Goal: Task Accomplishment & Management: Use online tool/utility

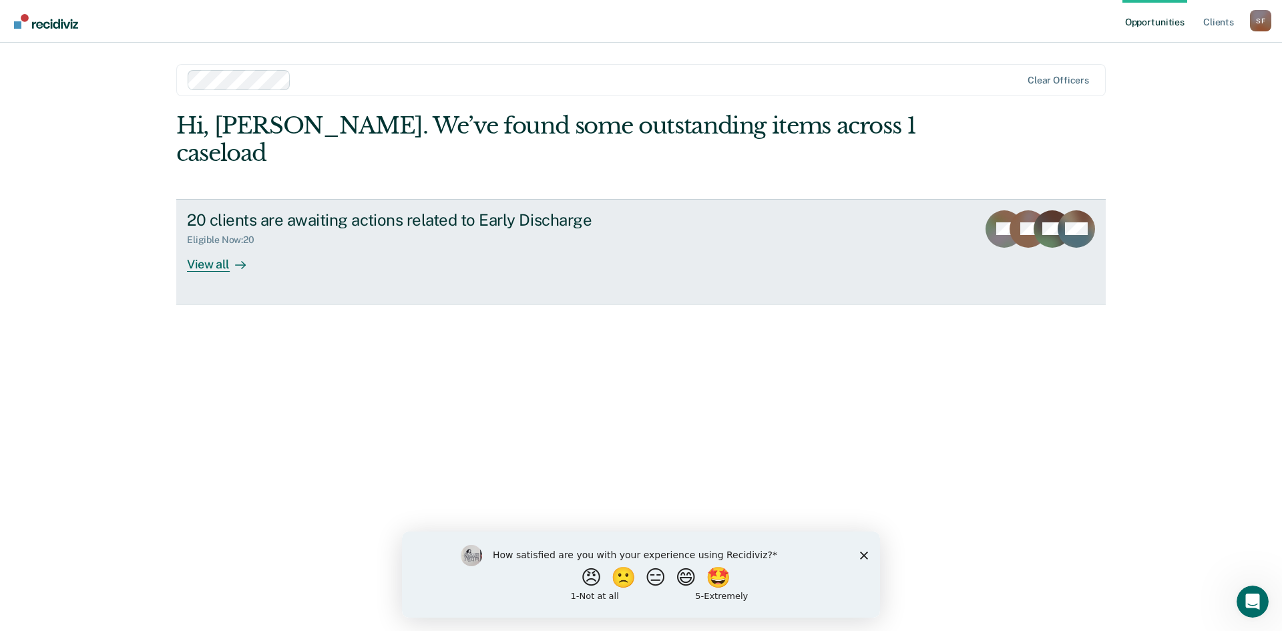
click at [198, 246] on div "View all" at bounding box center [224, 259] width 75 height 26
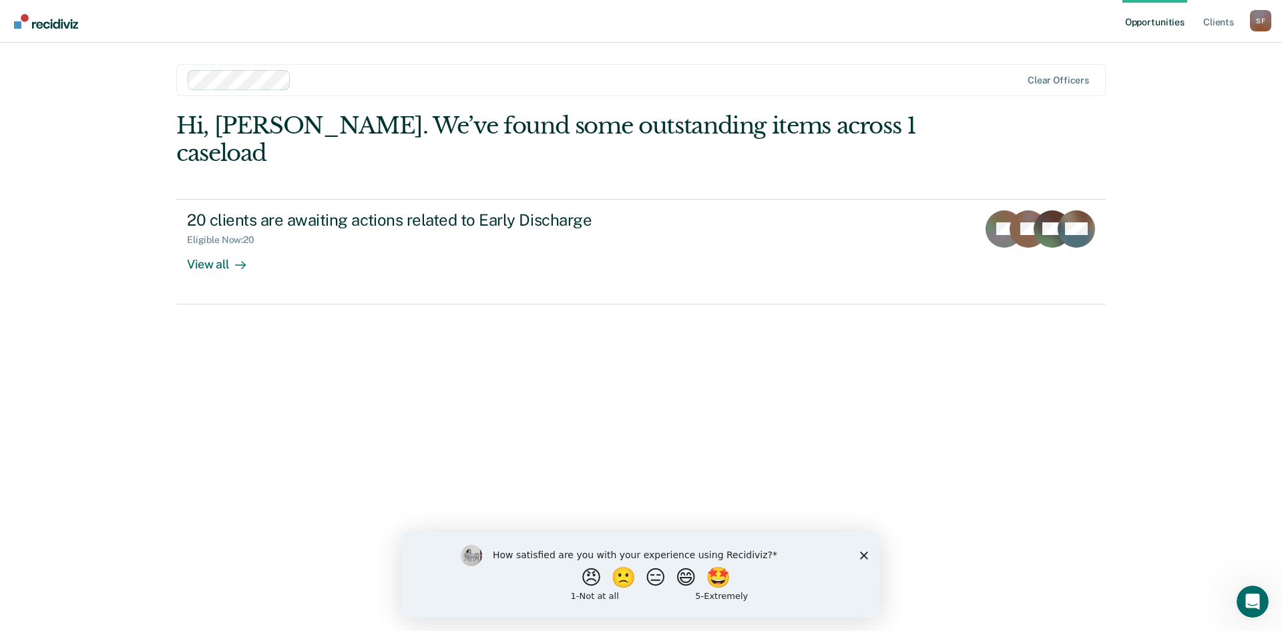
drag, startPoint x: 516, startPoint y: 397, endPoint x: 518, endPoint y: 391, distance: 7.0
click at [516, 395] on div "Hi, [PERSON_NAME]. We’ve found some outstanding items across 1 caseload 20 clie…" at bounding box center [641, 352] width 930 height 481
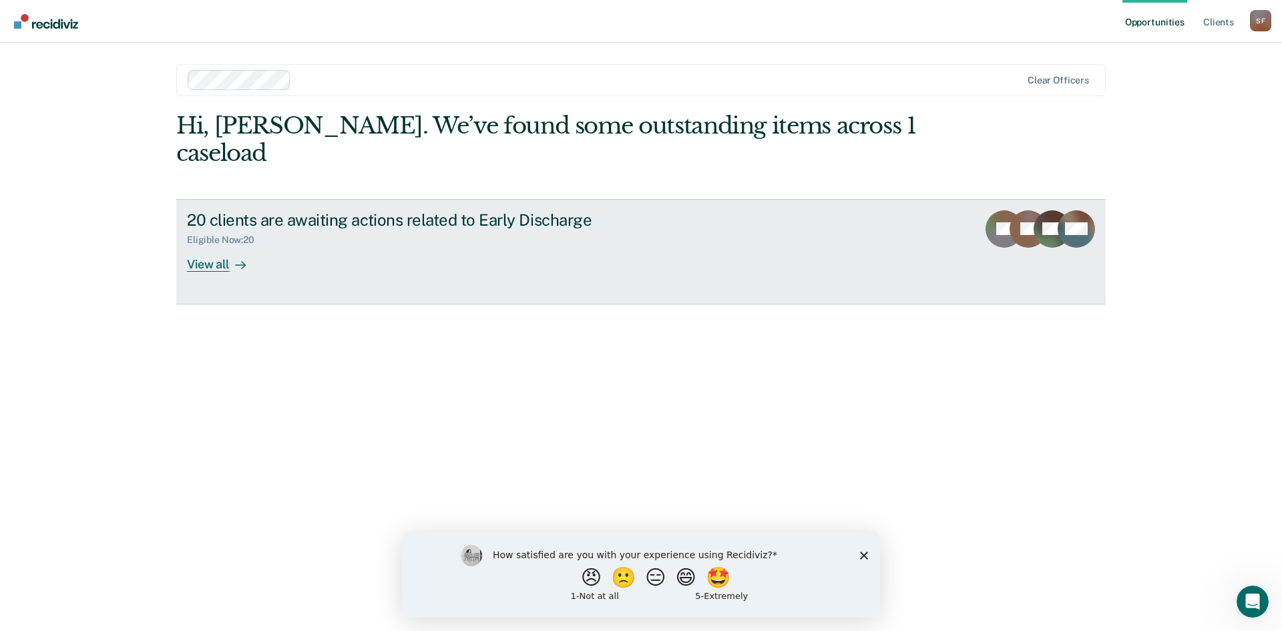
click at [220, 246] on div "View all" at bounding box center [224, 259] width 75 height 26
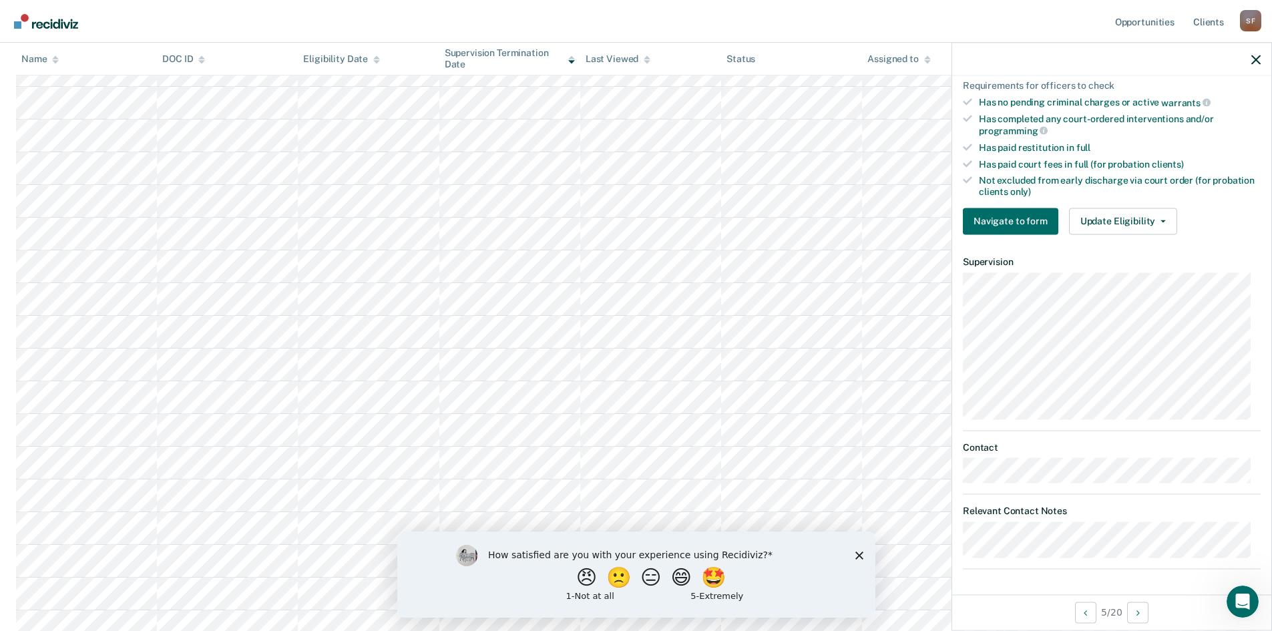
scroll to position [134, 0]
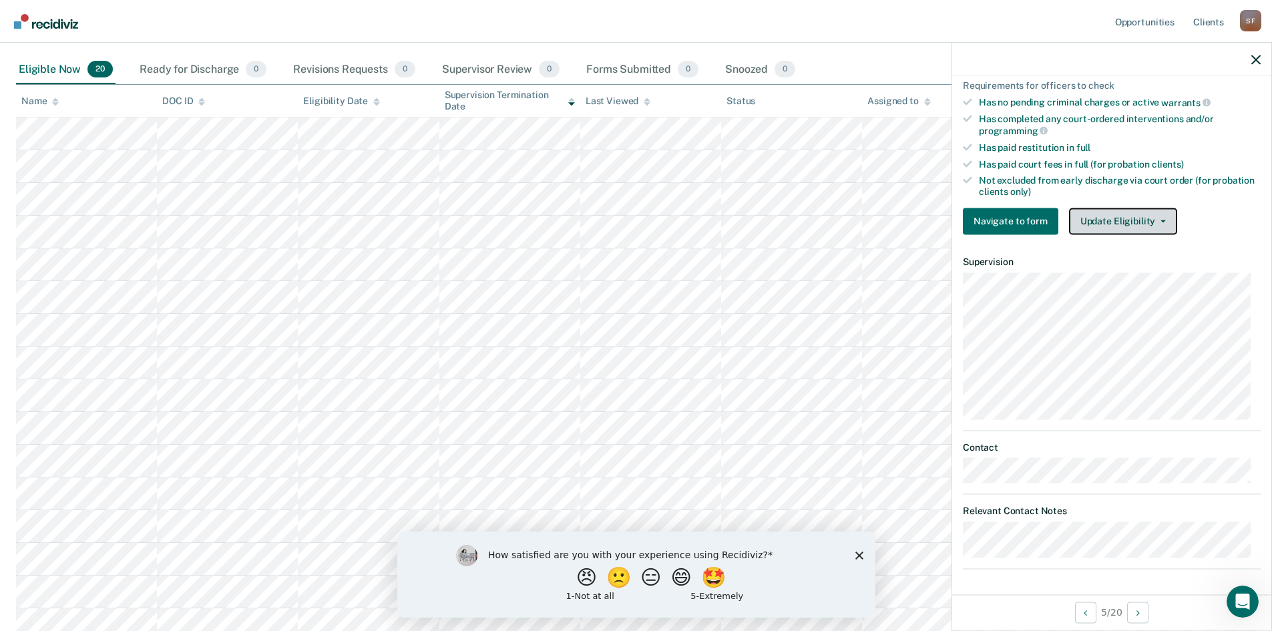
click at [1145, 213] on button "Update Eligibility" at bounding box center [1123, 221] width 108 height 27
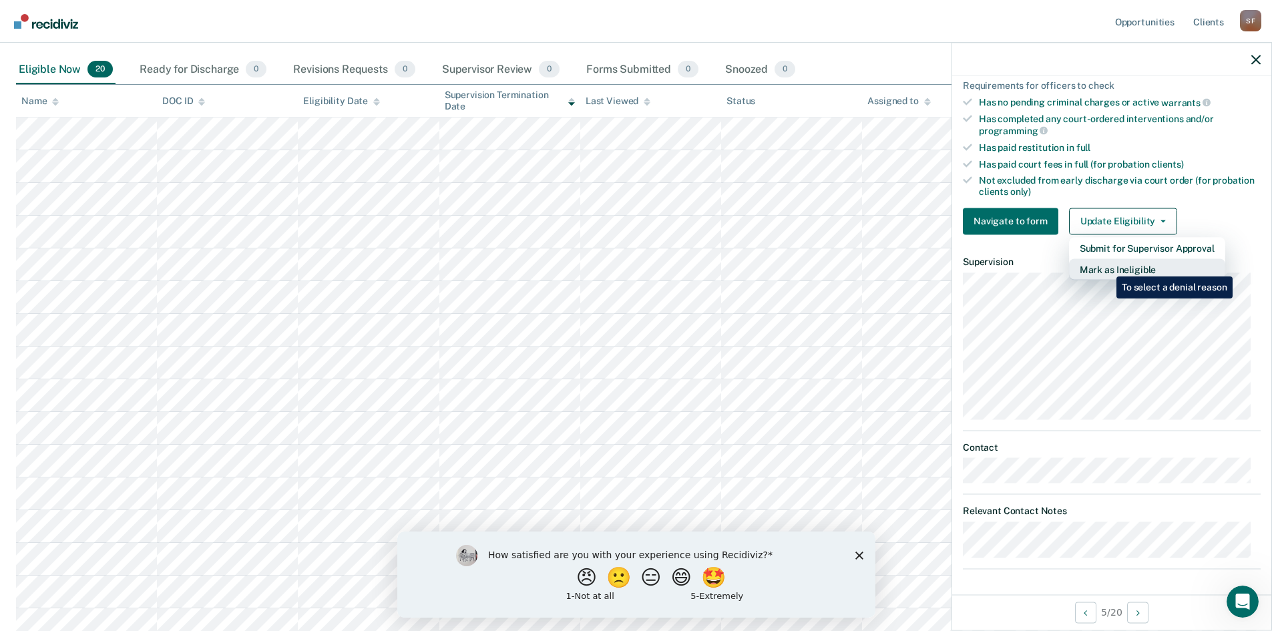
click at [1107, 266] on button "Mark as Ineligible" at bounding box center [1147, 268] width 156 height 21
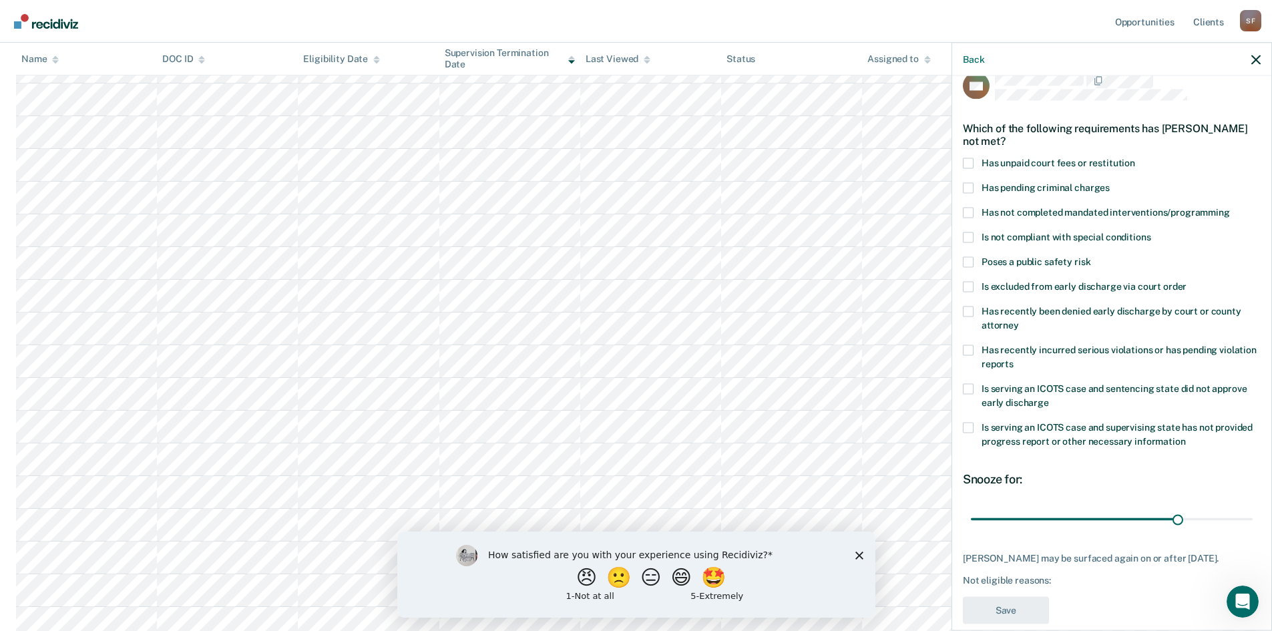
scroll to position [0, 0]
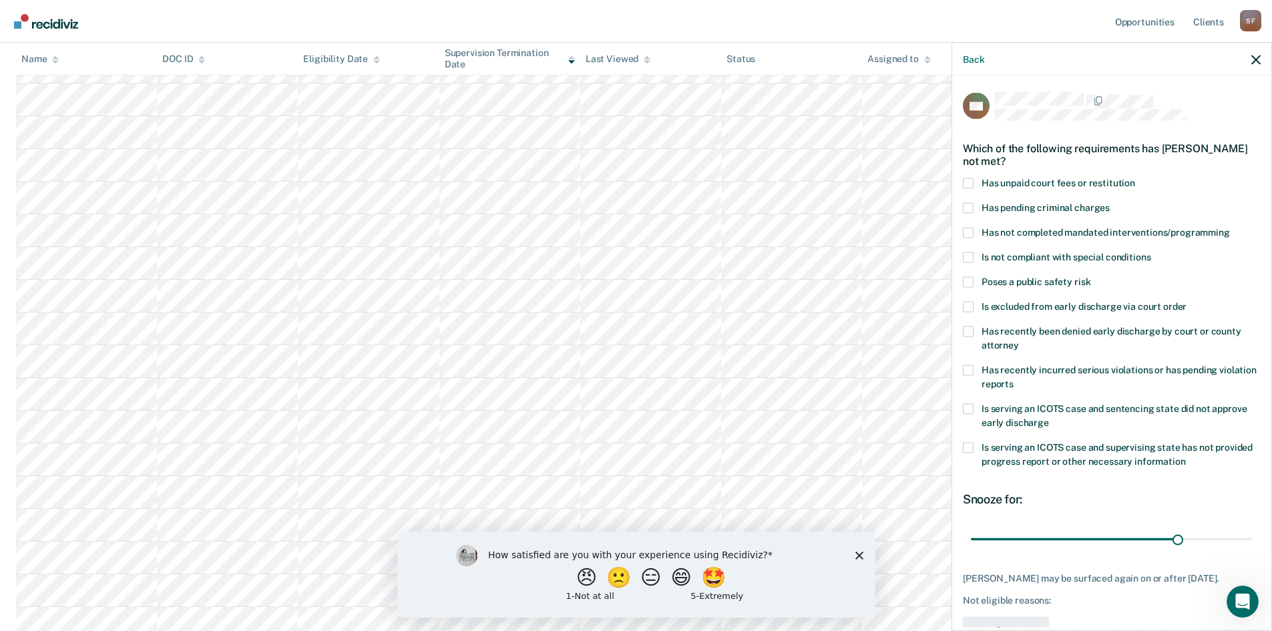
click at [972, 180] on span at bounding box center [968, 183] width 11 height 11
click at [1135, 178] on input "Has unpaid court fees or restitution" at bounding box center [1135, 178] width 0 height 0
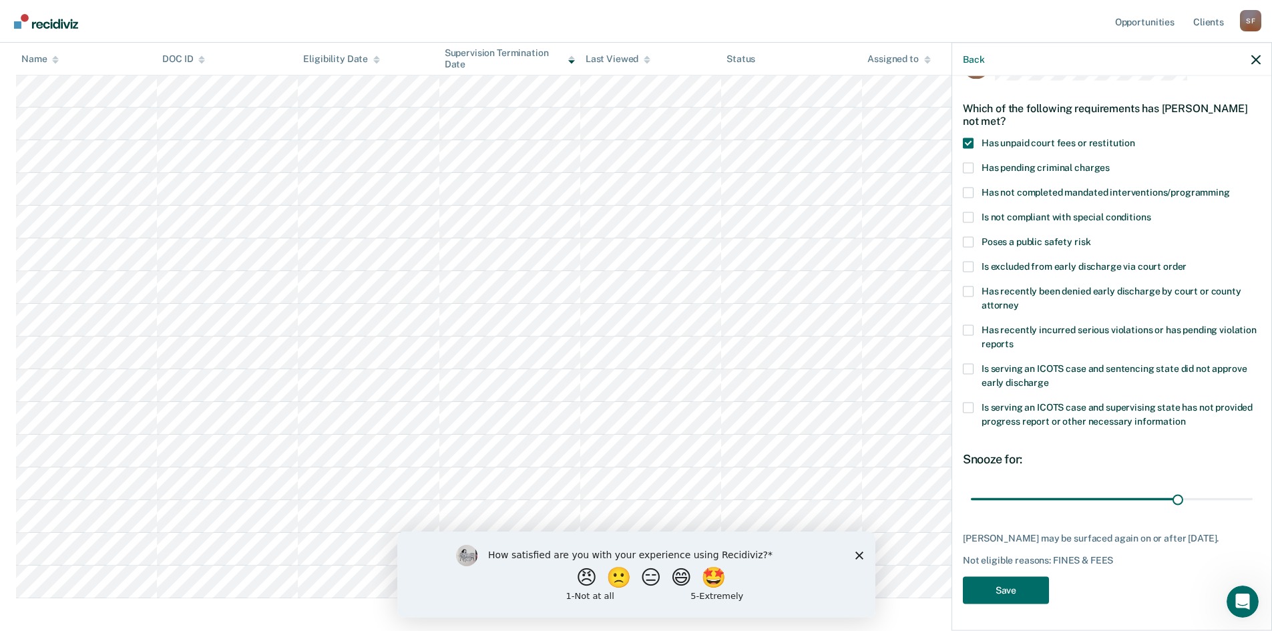
scroll to position [334, 0]
click at [1029, 585] on button "Save" at bounding box center [1006, 589] width 86 height 27
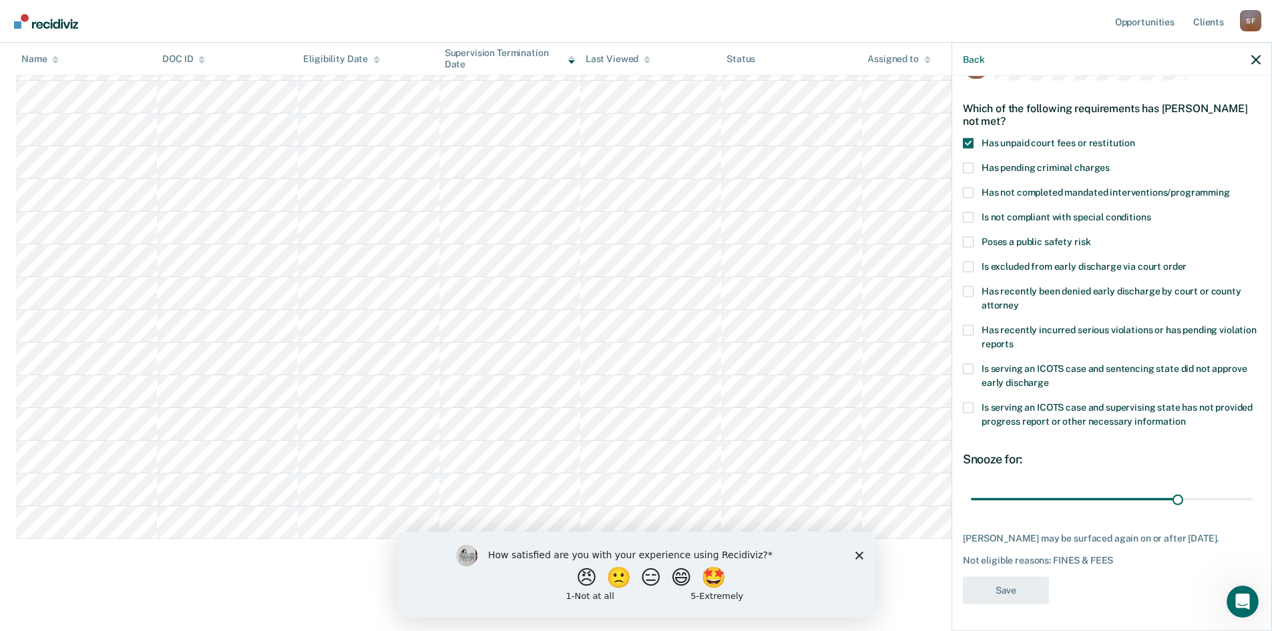
scroll to position [0, 0]
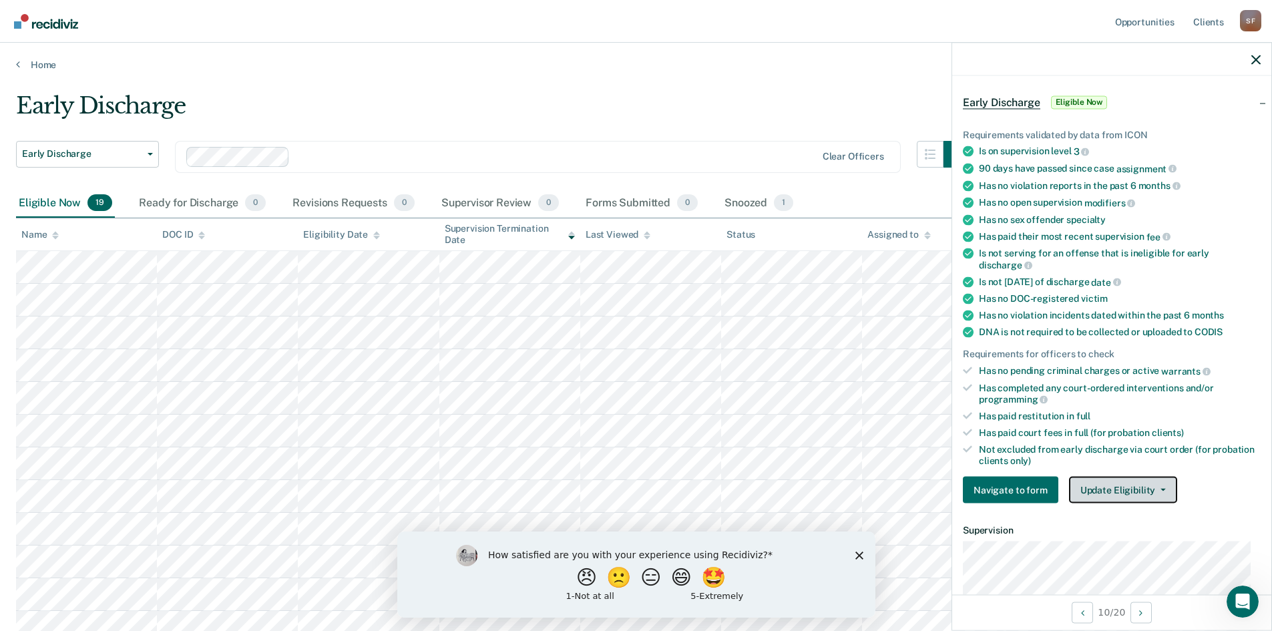
click at [1108, 484] on button "Update Eligibility" at bounding box center [1123, 490] width 108 height 27
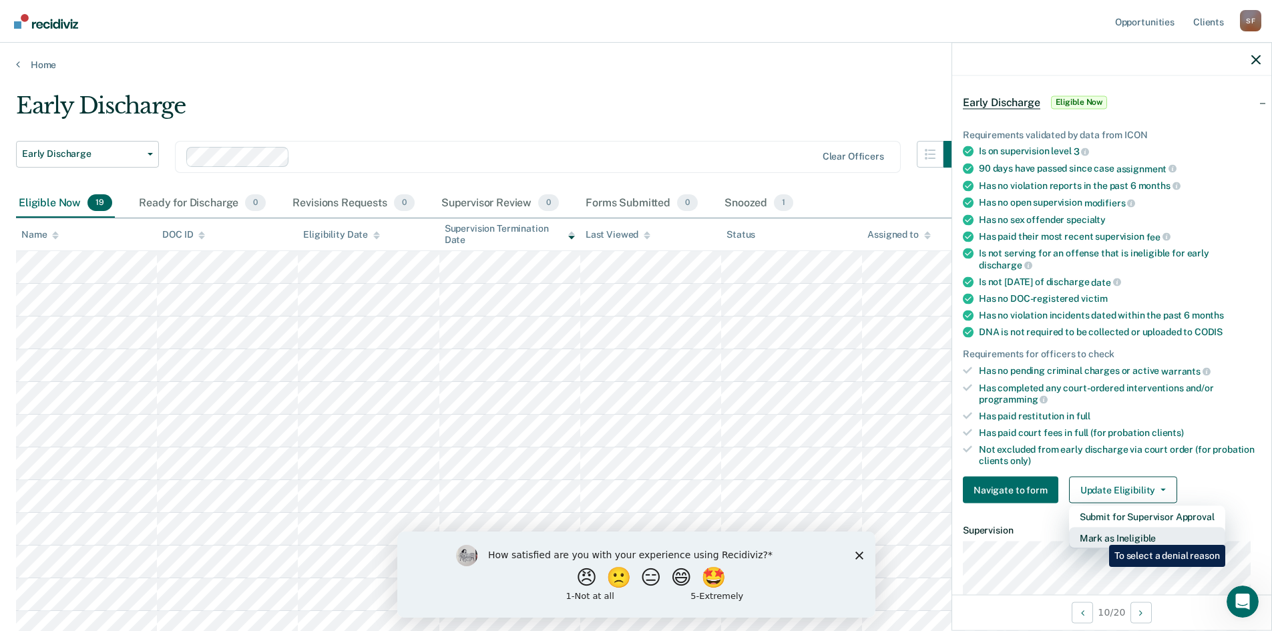
click at [1099, 535] on button "Mark as Ineligible" at bounding box center [1147, 538] width 156 height 21
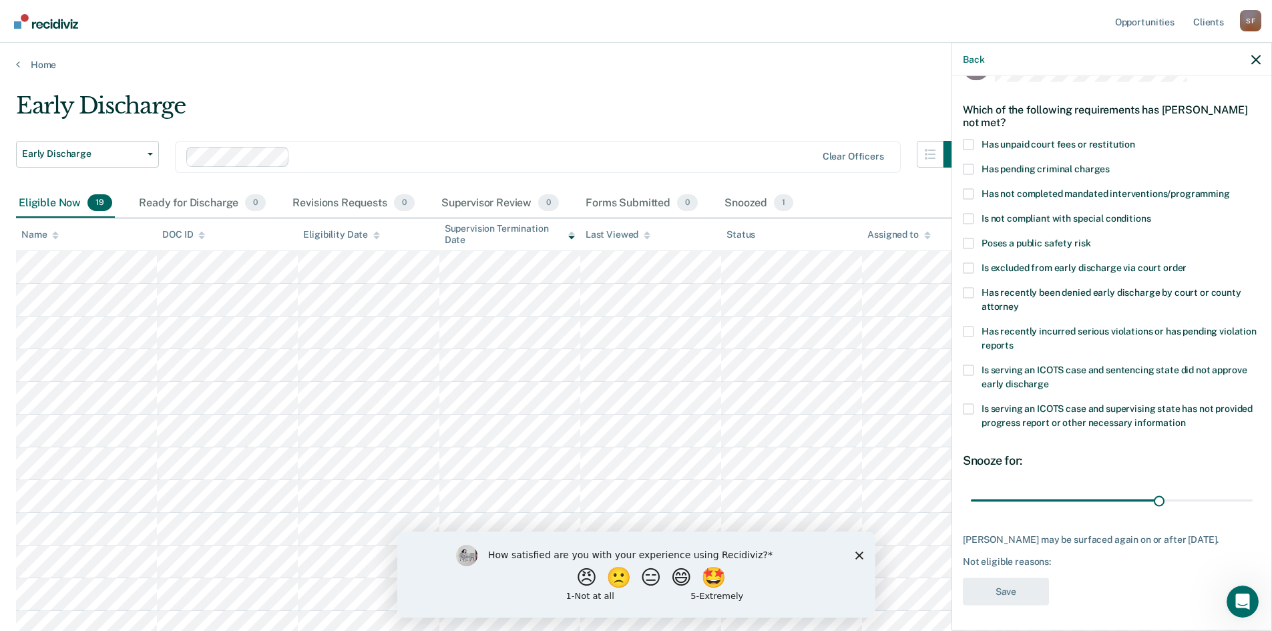
click at [973, 264] on span at bounding box center [968, 267] width 11 height 11
click at [1187, 262] on input "Is excluded from early discharge via court order" at bounding box center [1187, 262] width 0 height 0
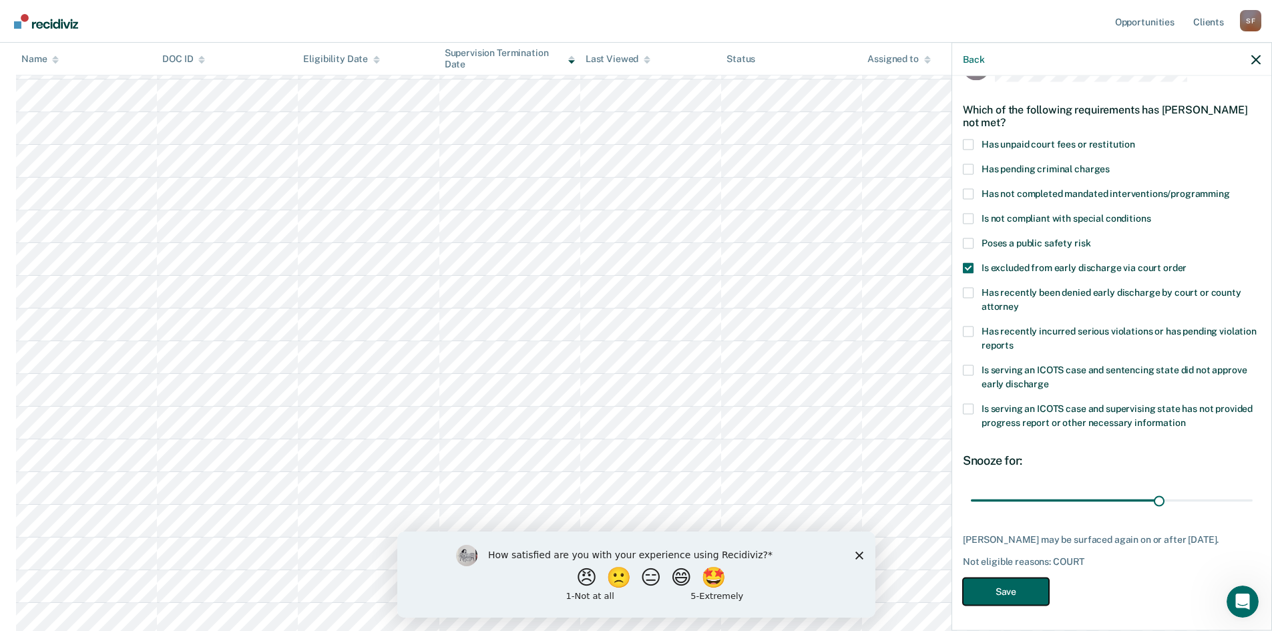
click at [1036, 584] on button "Save" at bounding box center [1006, 591] width 86 height 27
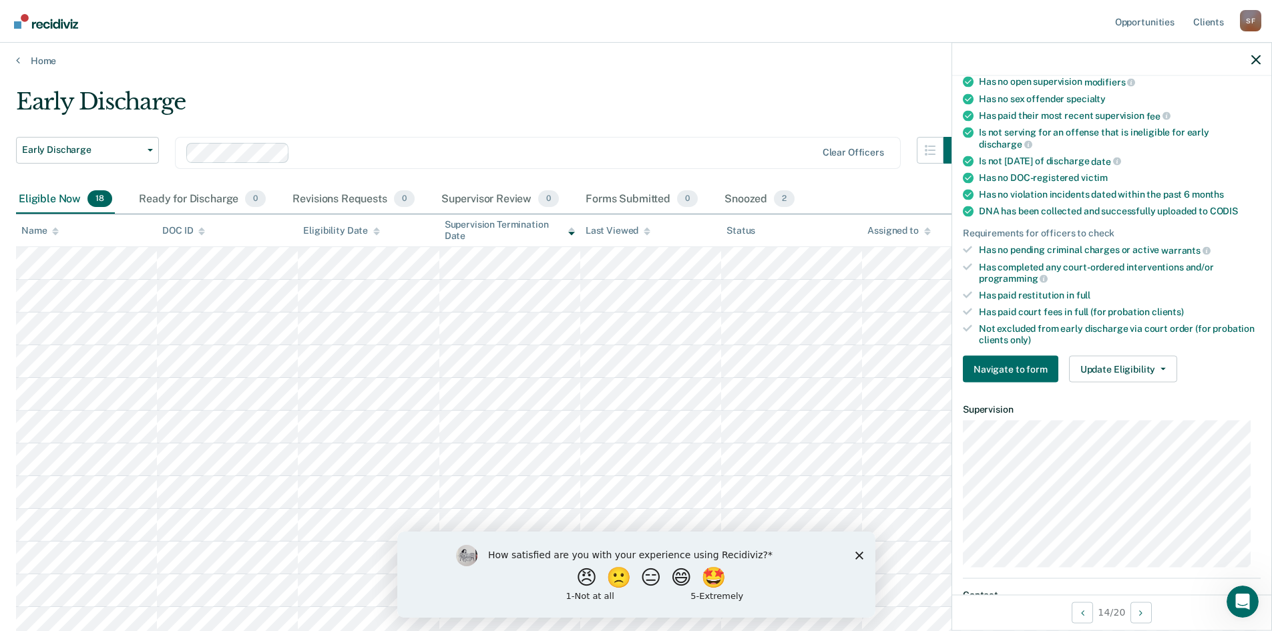
scroll to position [172, 0]
click at [1114, 367] on button "Update Eligibility" at bounding box center [1123, 368] width 108 height 27
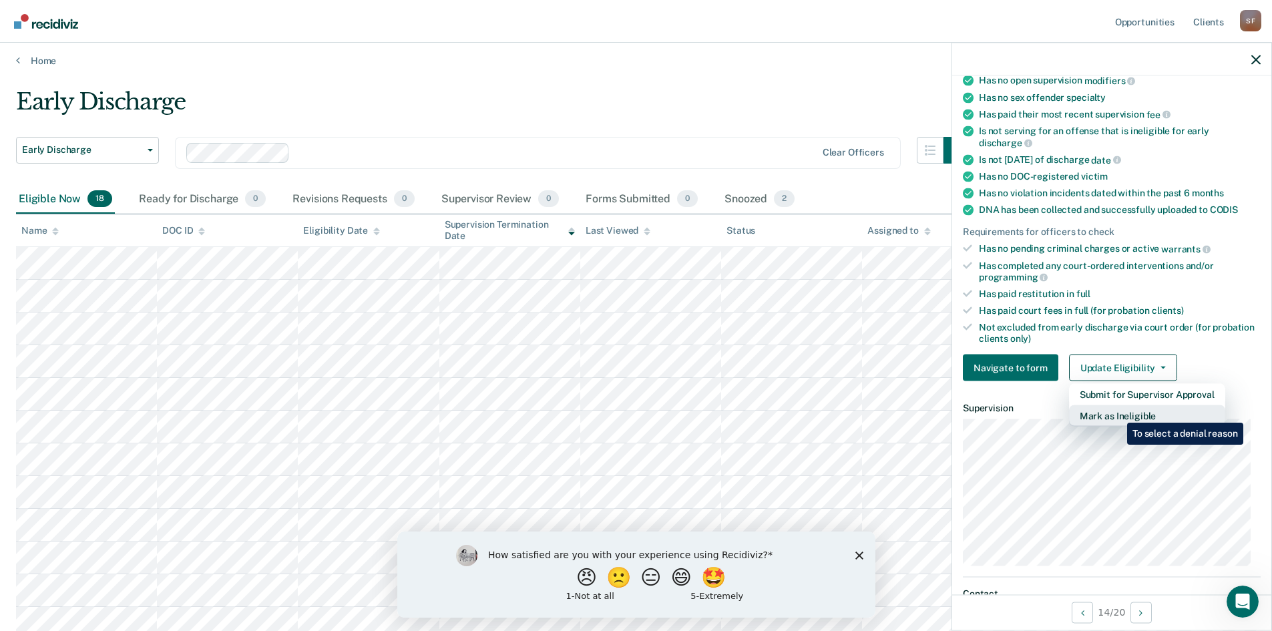
click at [1117, 413] on button "Mark as Ineligible" at bounding box center [1147, 415] width 156 height 21
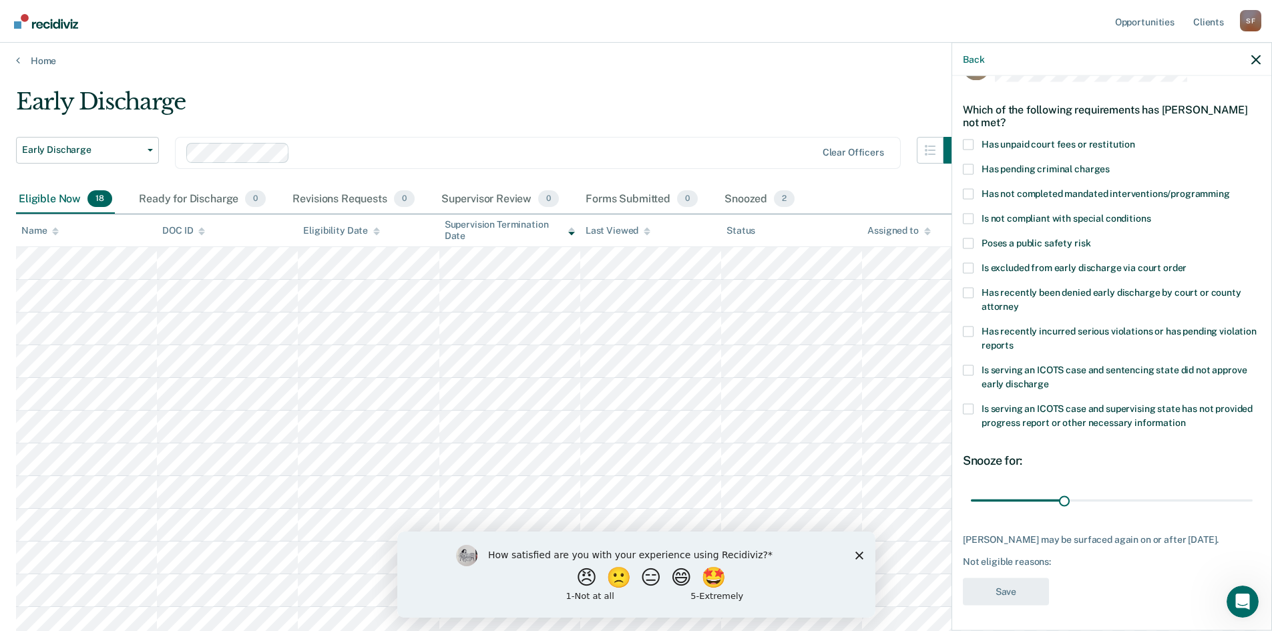
click at [974, 269] on label "Is excluded from early discharge via court order" at bounding box center [1112, 269] width 298 height 14
click at [1187, 262] on input "Is excluded from early discharge via court order" at bounding box center [1187, 262] width 0 height 0
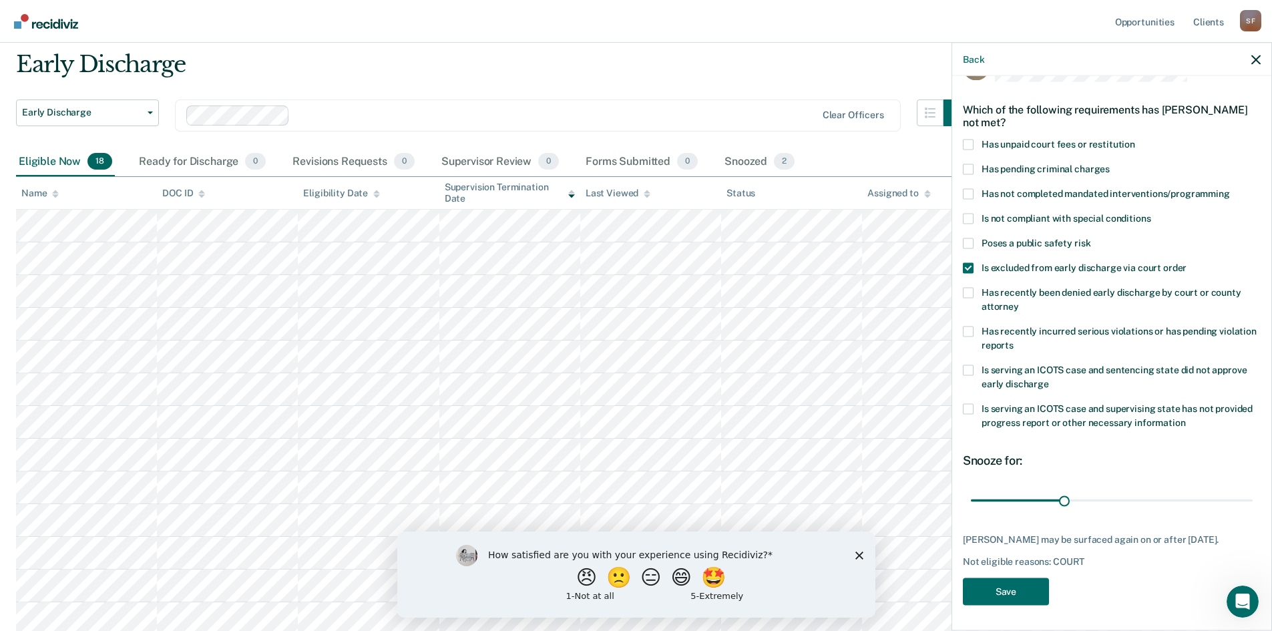
scroll to position [71, 0]
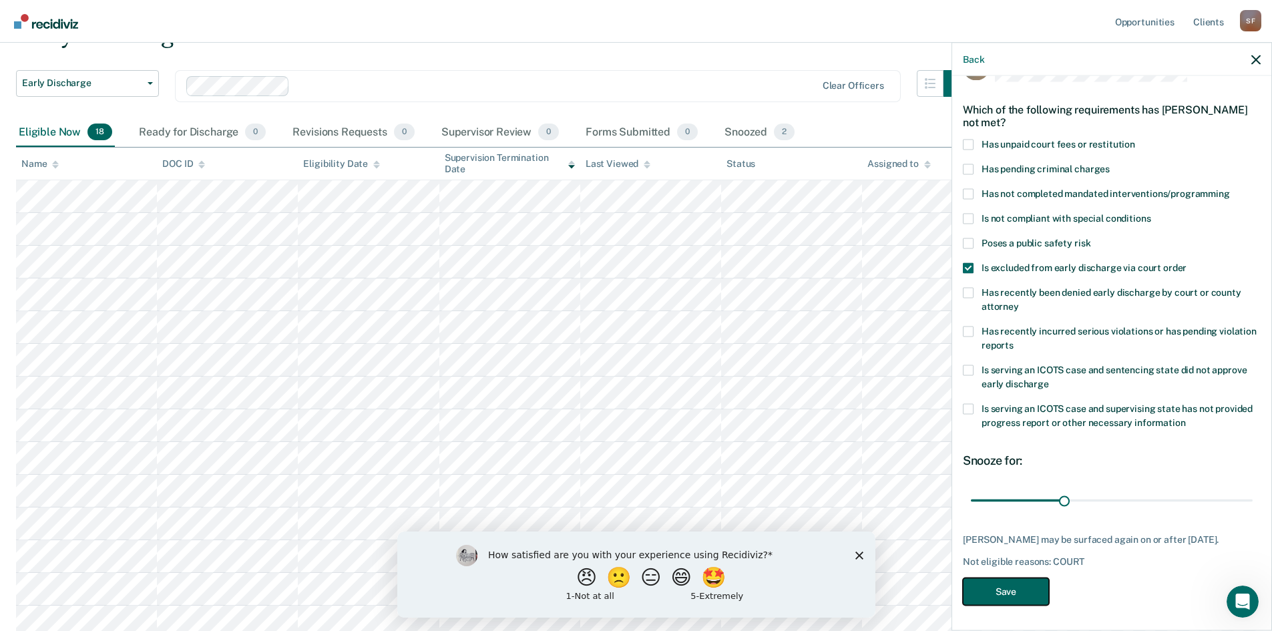
click at [1011, 594] on button "Save" at bounding box center [1006, 591] width 86 height 27
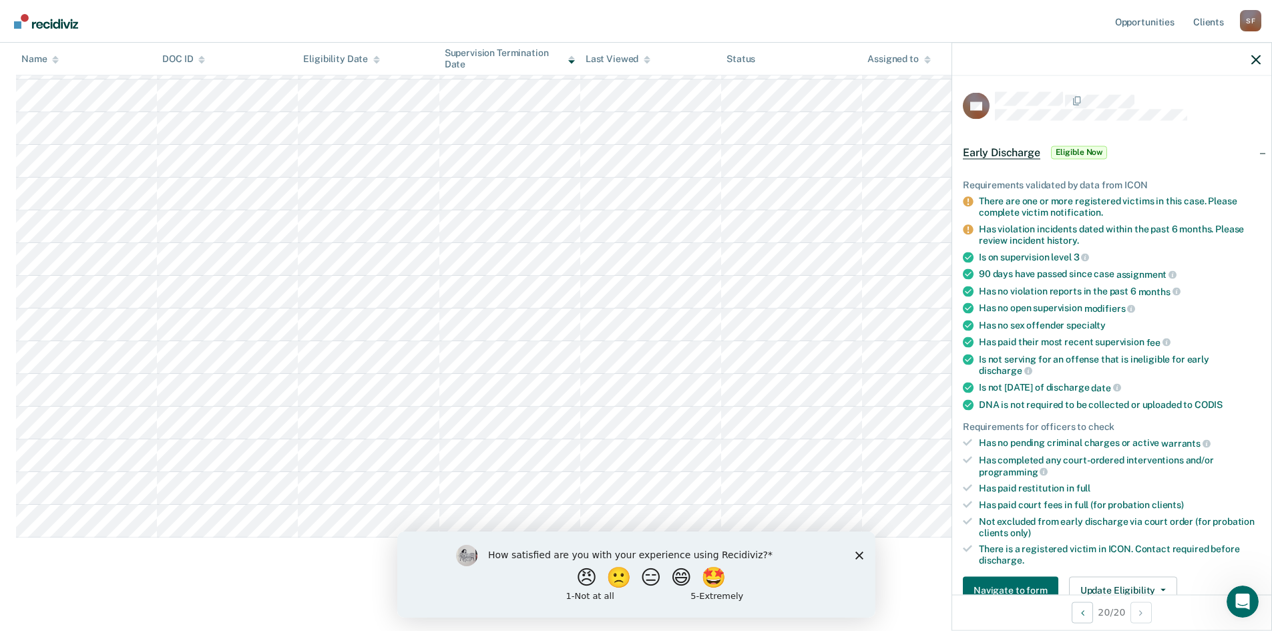
scroll to position [271, 0]
click at [859, 553] on polygon "Close survey" at bounding box center [859, 555] width 8 height 8
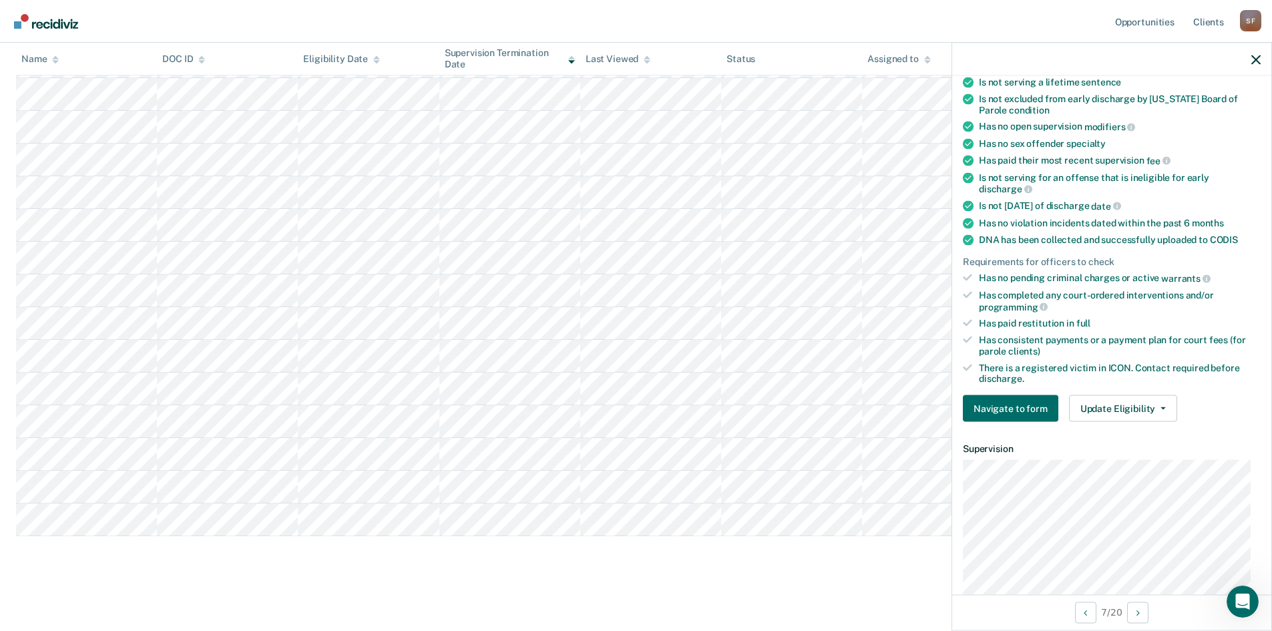
scroll to position [200, 0]
click at [1130, 401] on button "Update Eligibility" at bounding box center [1123, 406] width 108 height 27
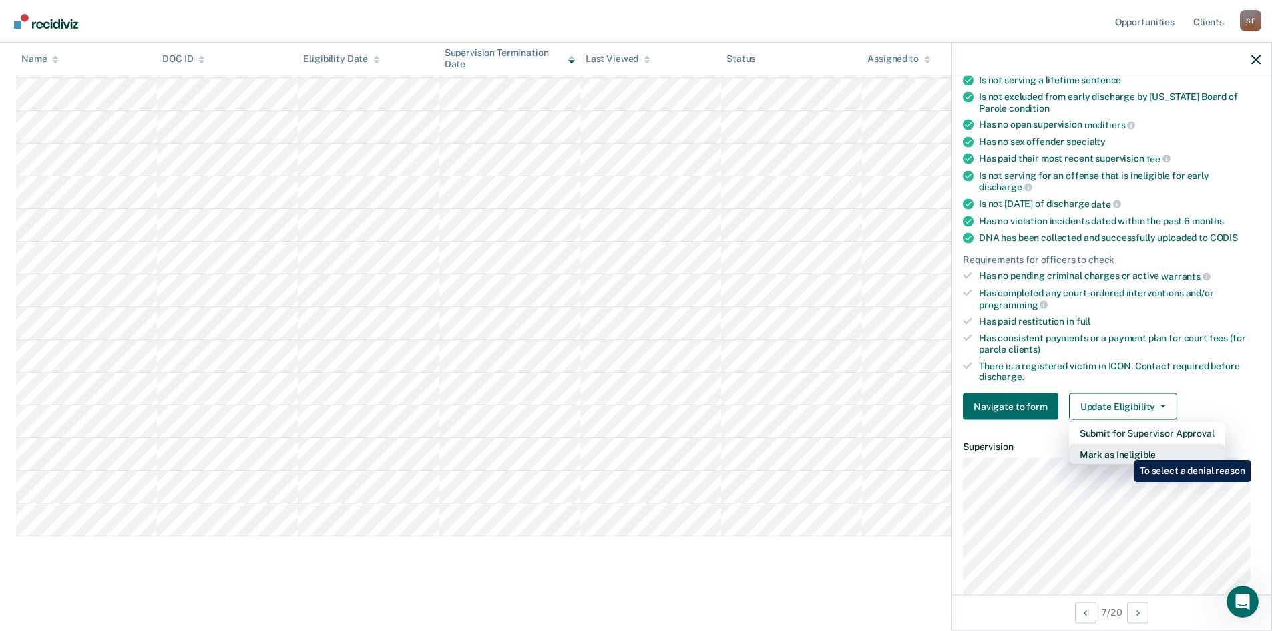
click at [1124, 450] on button "Mark as Ineligible" at bounding box center [1147, 454] width 156 height 21
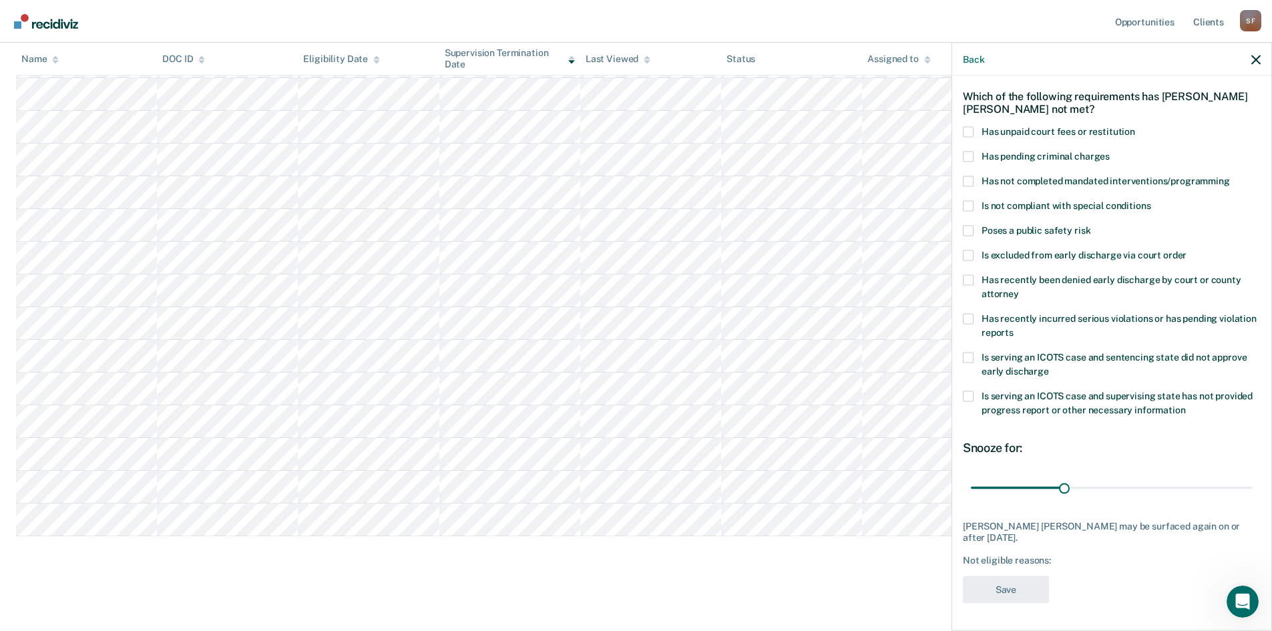
scroll to position [50, 0]
click at [970, 157] on span at bounding box center [968, 157] width 11 height 11
click at [1110, 152] on input "Has pending criminal charges" at bounding box center [1110, 152] width 0 height 0
click at [1014, 594] on button "Save" at bounding box center [1006, 591] width 86 height 27
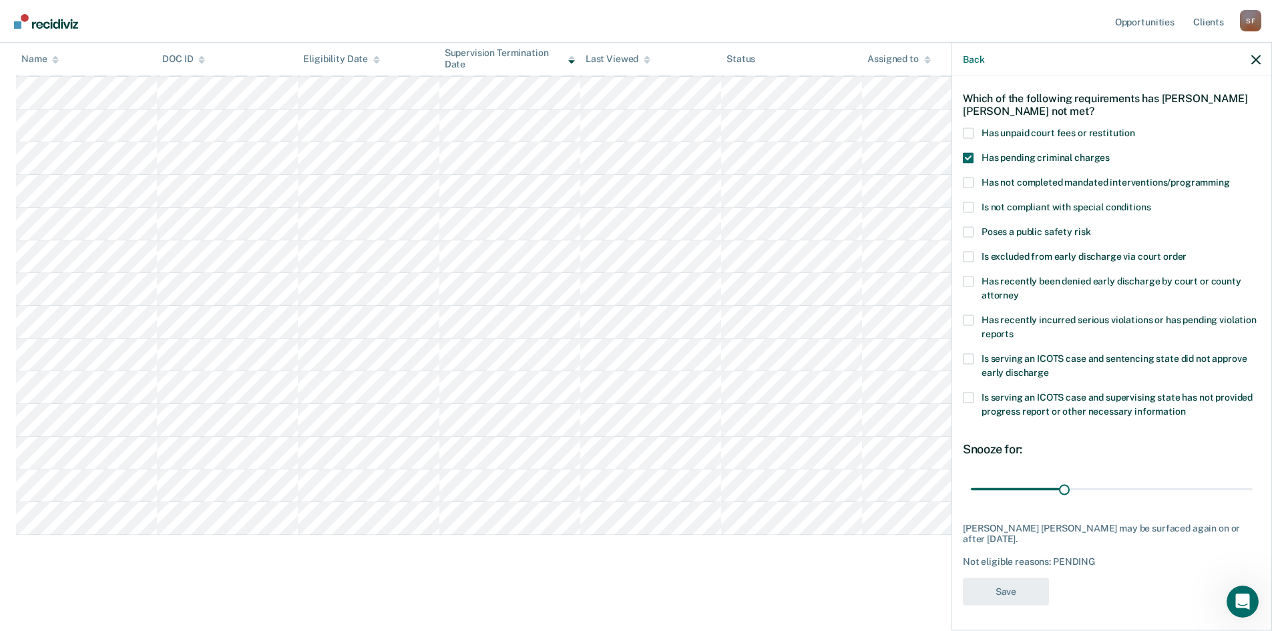
scroll to position [240, 0]
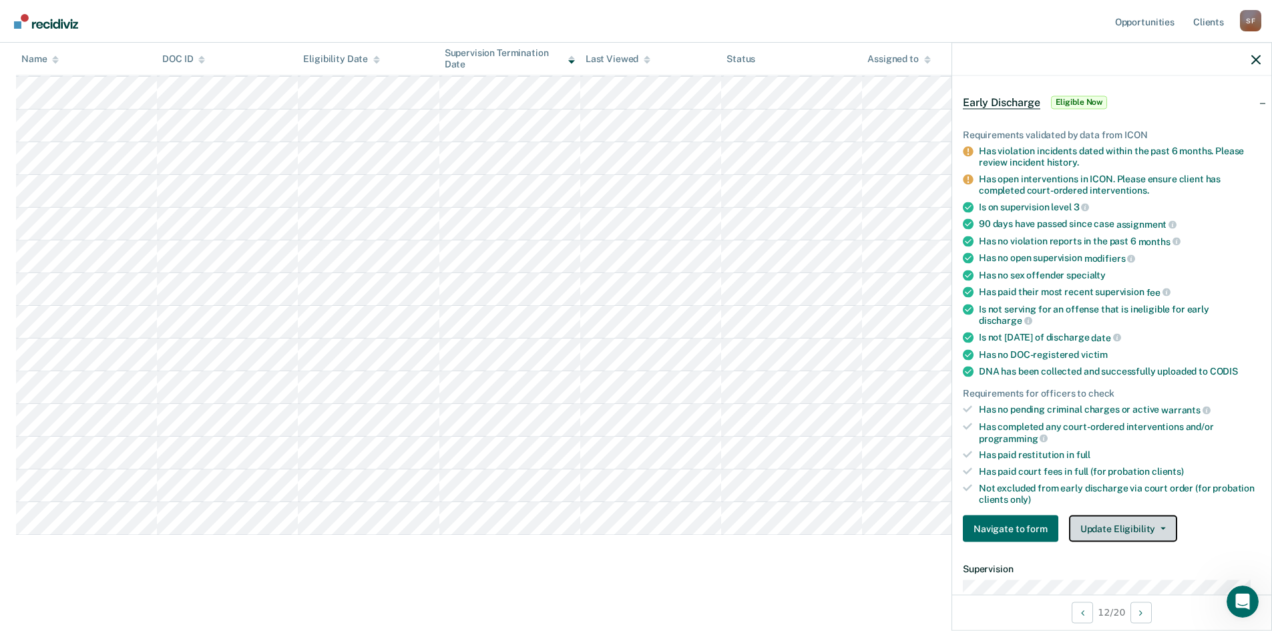
click at [1115, 530] on button "Update Eligibility" at bounding box center [1123, 529] width 108 height 27
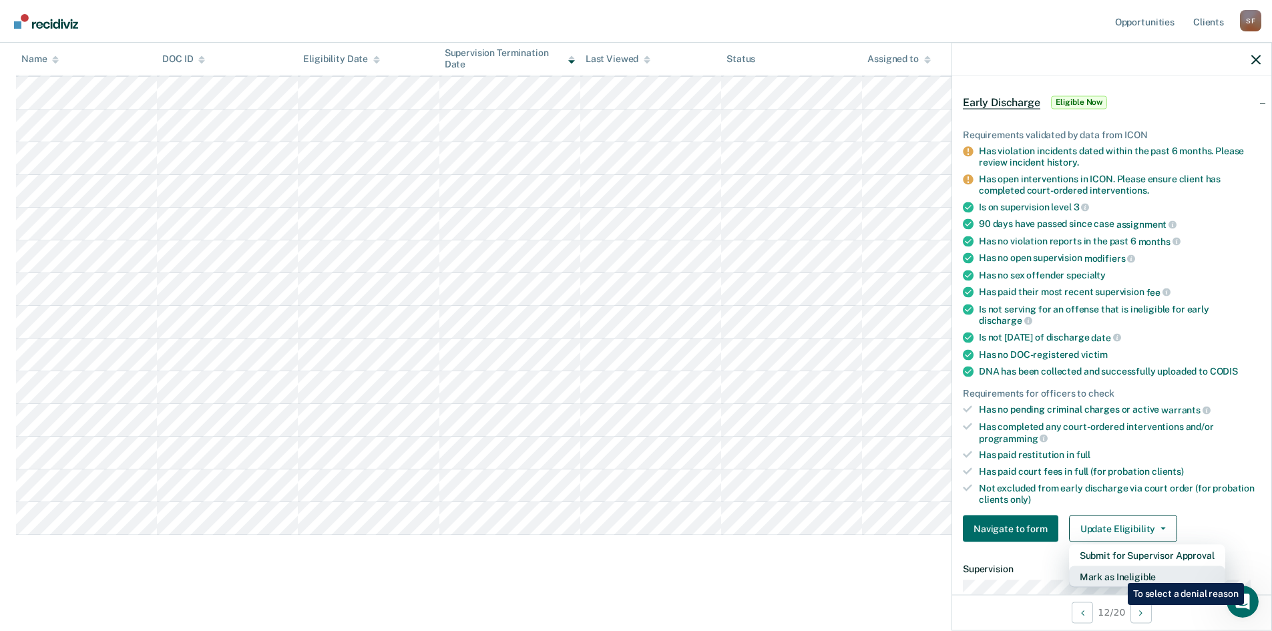
click at [1118, 573] on button "Mark as Ineligible" at bounding box center [1147, 576] width 156 height 21
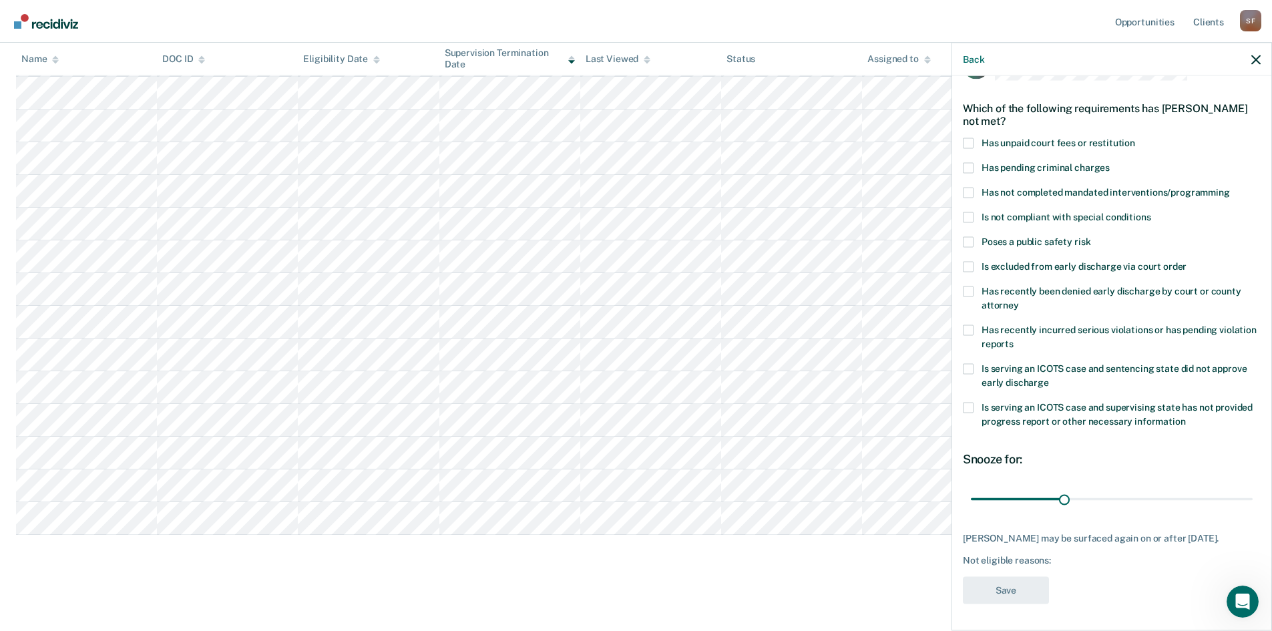
click at [970, 187] on span at bounding box center [968, 192] width 11 height 11
click at [1230, 187] on input "Has not completed mandated interventions/programming" at bounding box center [1230, 187] width 0 height 0
click at [969, 138] on span at bounding box center [968, 143] width 11 height 11
click at [1135, 138] on input "Has unpaid court fees or restitution" at bounding box center [1135, 138] width 0 height 0
click at [971, 261] on span at bounding box center [968, 266] width 11 height 11
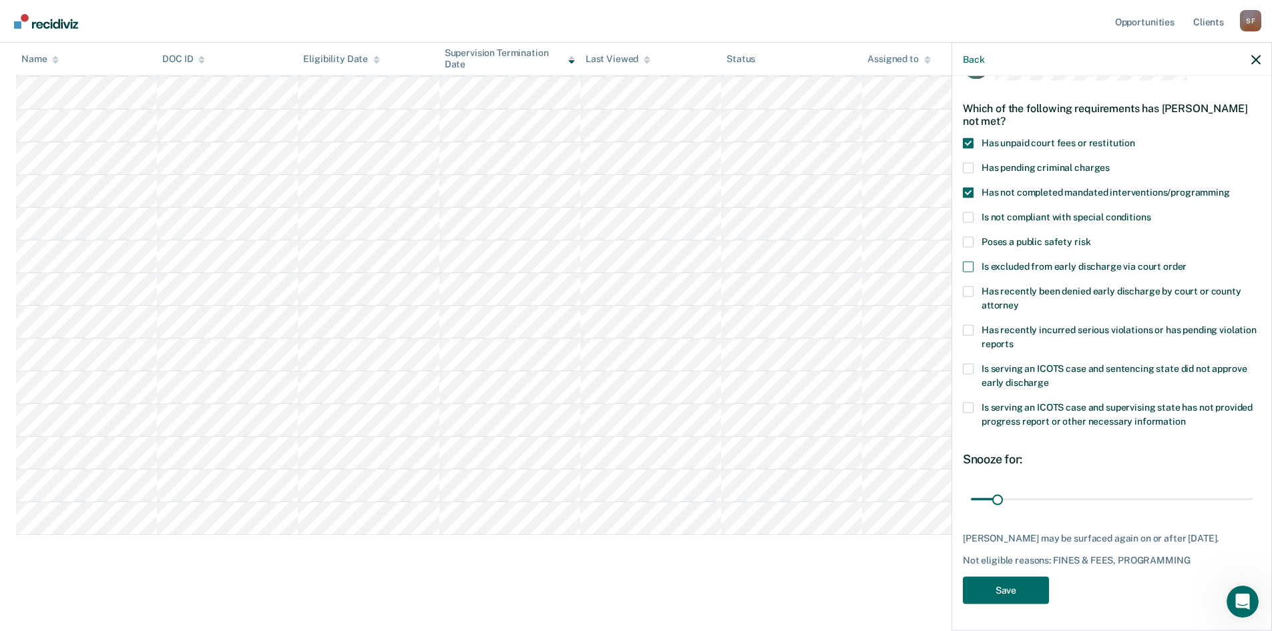
click at [1187, 261] on input "Is excluded from early discharge via court order" at bounding box center [1187, 261] width 0 height 0
click at [988, 590] on button "Save" at bounding box center [1006, 589] width 86 height 27
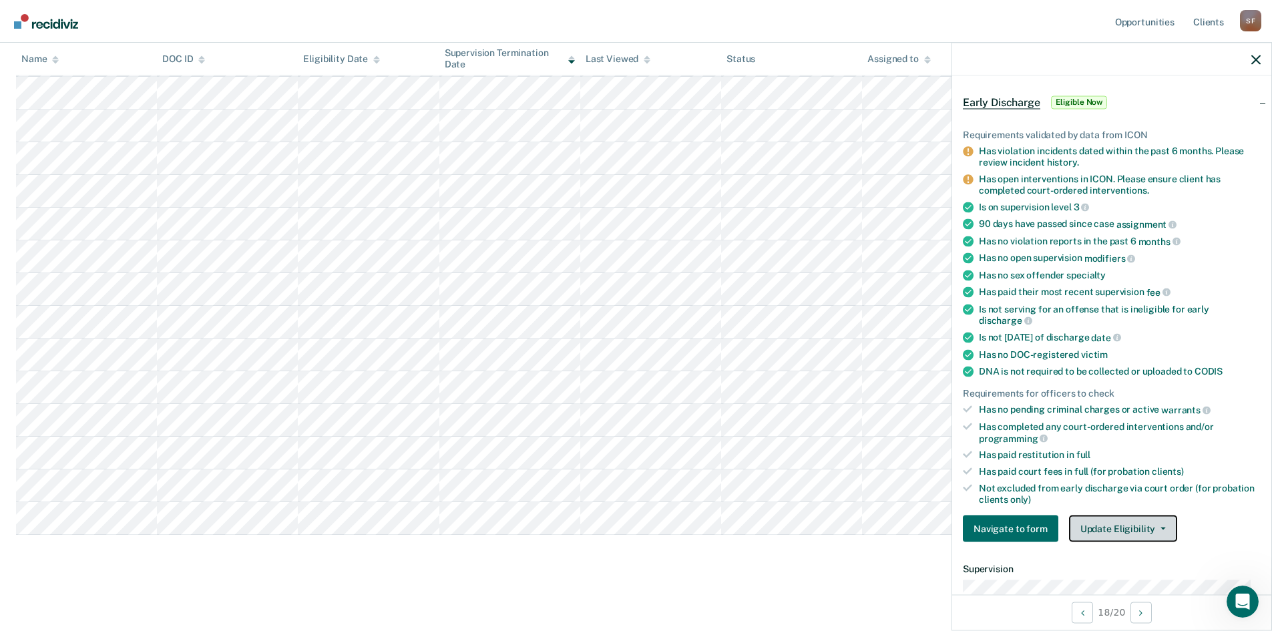
click at [1123, 526] on button "Update Eligibility" at bounding box center [1123, 529] width 108 height 27
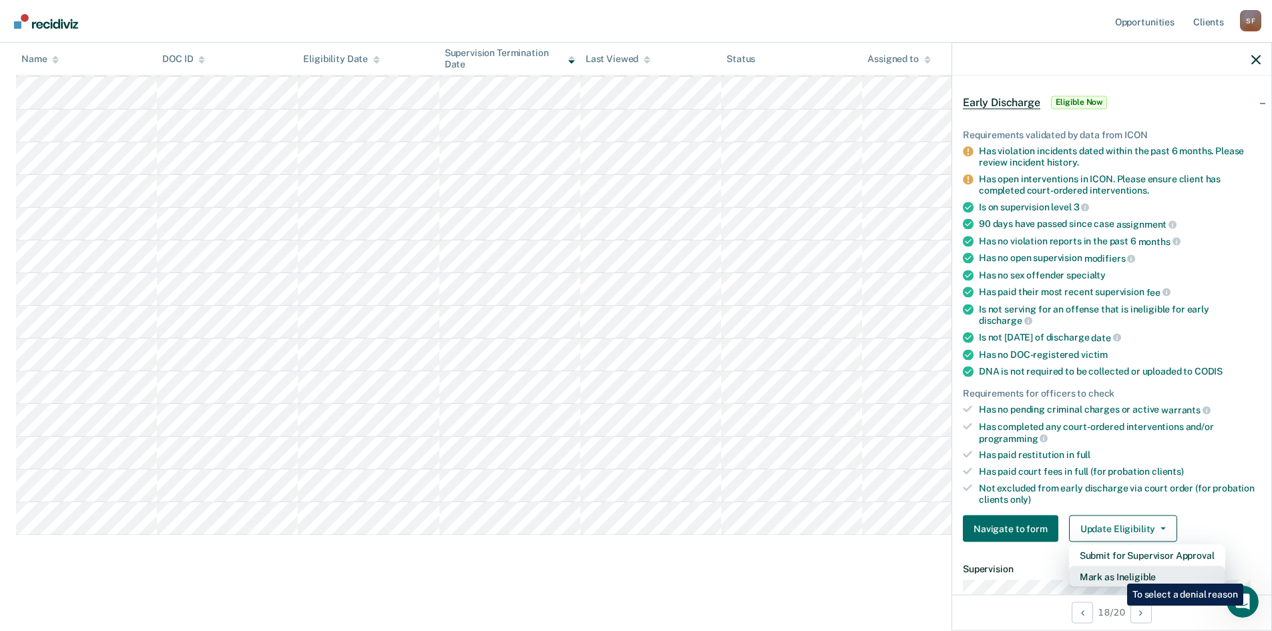
click at [1117, 574] on button "Mark as Ineligible" at bounding box center [1147, 576] width 156 height 21
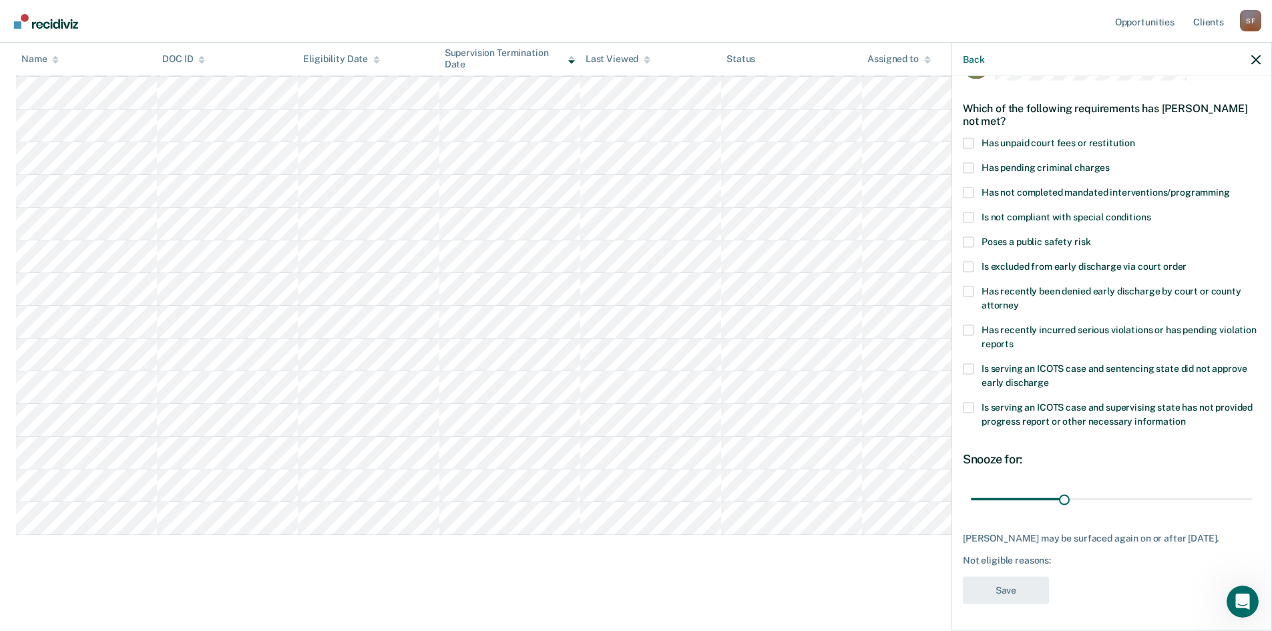
click at [968, 138] on span at bounding box center [968, 143] width 11 height 11
click at [1135, 138] on input "Has unpaid court fees or restitution" at bounding box center [1135, 138] width 0 height 0
click at [968, 187] on span at bounding box center [968, 192] width 11 height 11
click at [1230, 187] on input "Has not completed mandated interventions/programming" at bounding box center [1230, 187] width 0 height 0
click at [967, 261] on span at bounding box center [968, 266] width 11 height 11
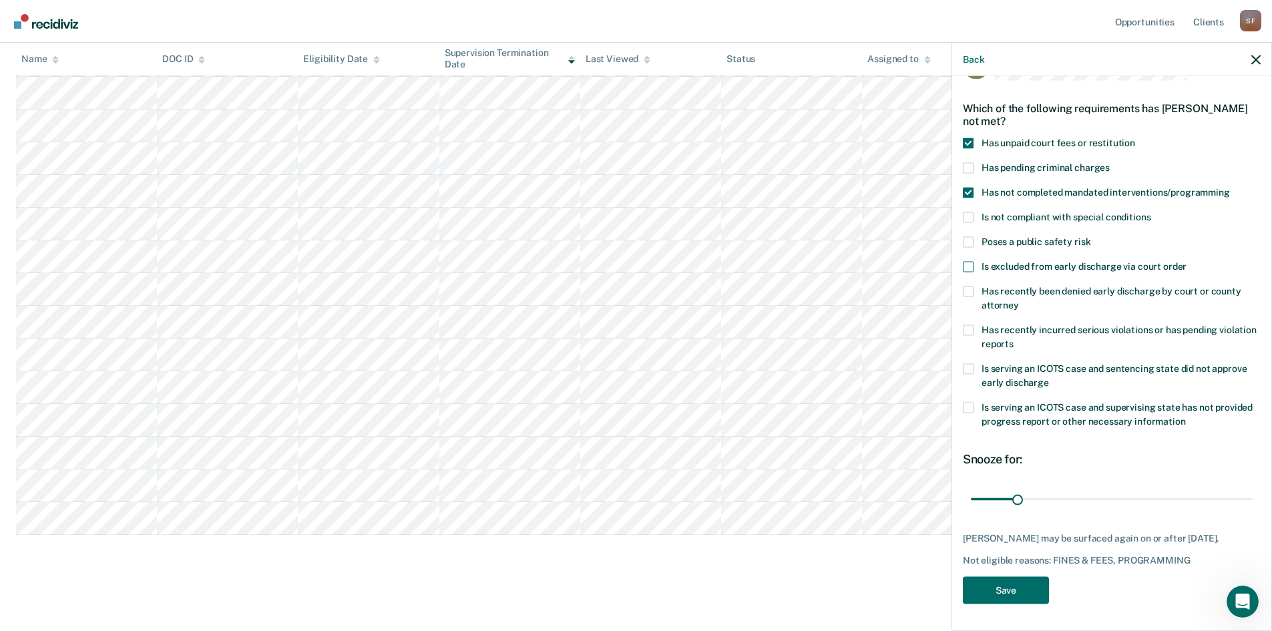
click at [1187, 261] on input "Is excluded from early discharge via court order" at bounding box center [1187, 261] width 0 height 0
click at [1018, 595] on button "Save" at bounding box center [1006, 589] width 86 height 27
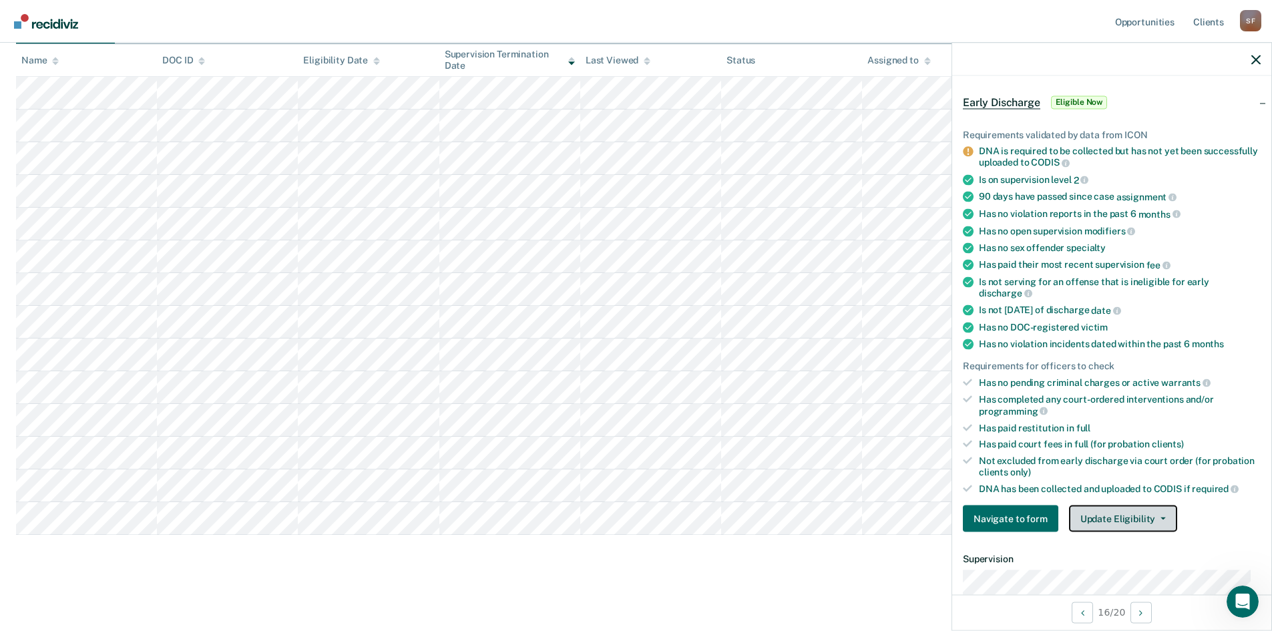
click at [1115, 520] on button "Update Eligibility" at bounding box center [1123, 519] width 108 height 27
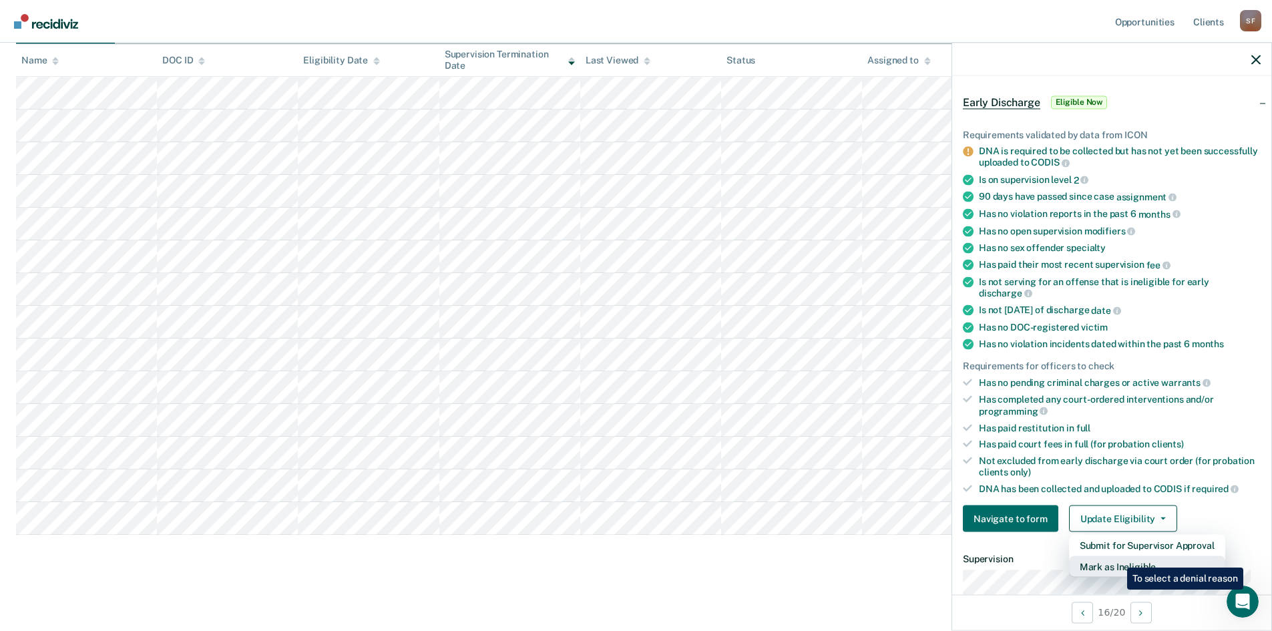
click at [1117, 558] on button "Mark as Ineligible" at bounding box center [1147, 566] width 156 height 21
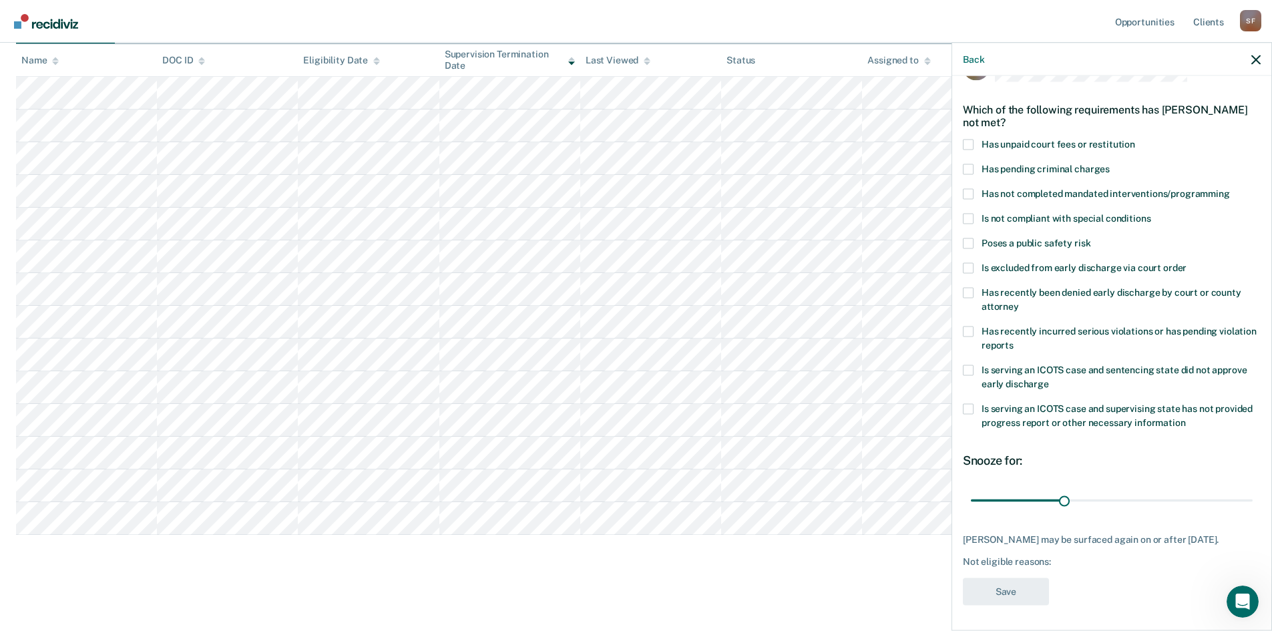
click at [968, 140] on span at bounding box center [968, 144] width 11 height 11
click at [1135, 139] on input "Has unpaid court fees or restitution" at bounding box center [1135, 139] width 0 height 0
click at [1025, 590] on button "Save" at bounding box center [1006, 591] width 86 height 27
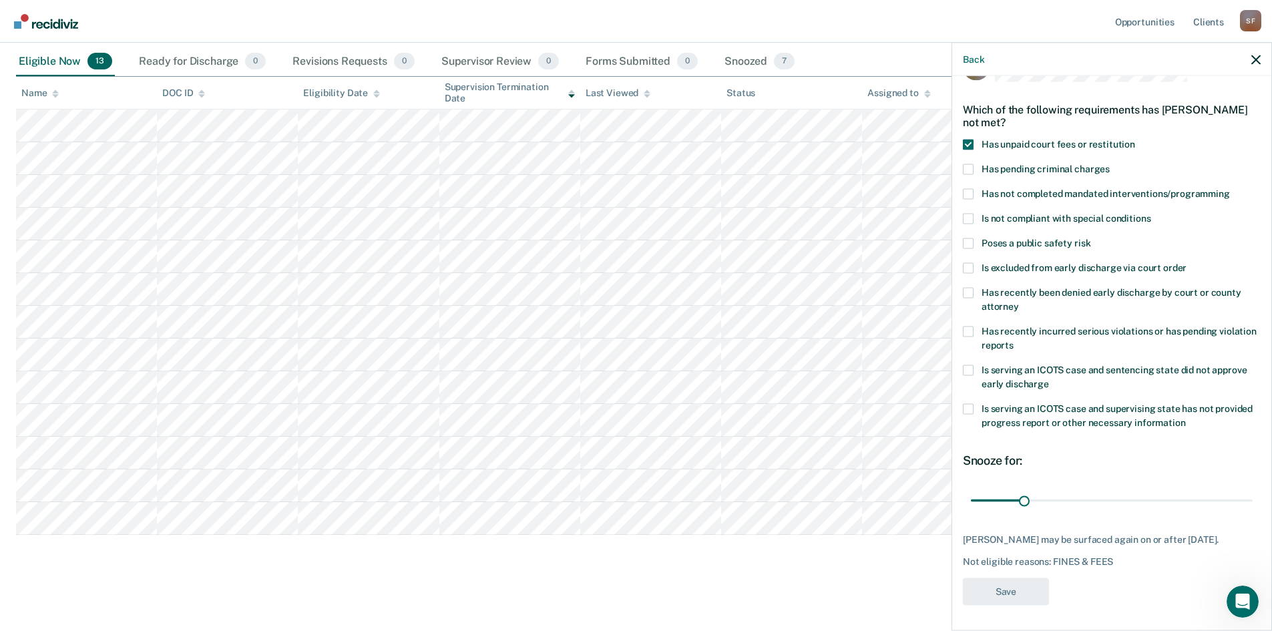
scroll to position [142, 0]
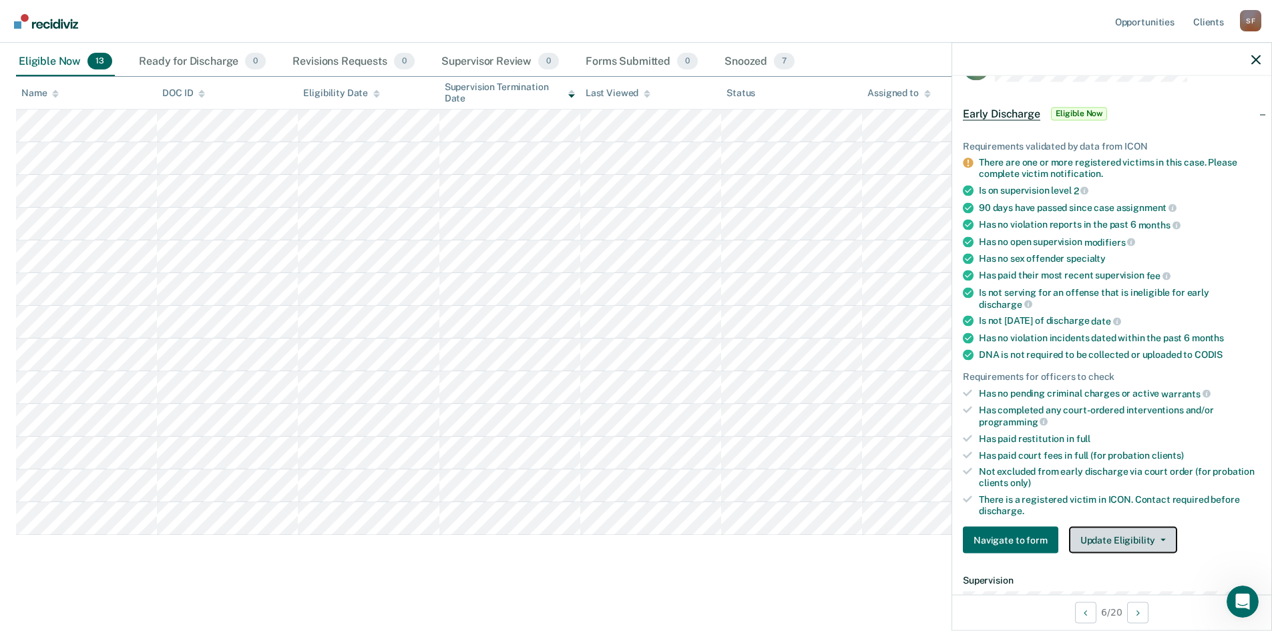
click at [1132, 536] on button "Update Eligibility" at bounding box center [1123, 540] width 108 height 27
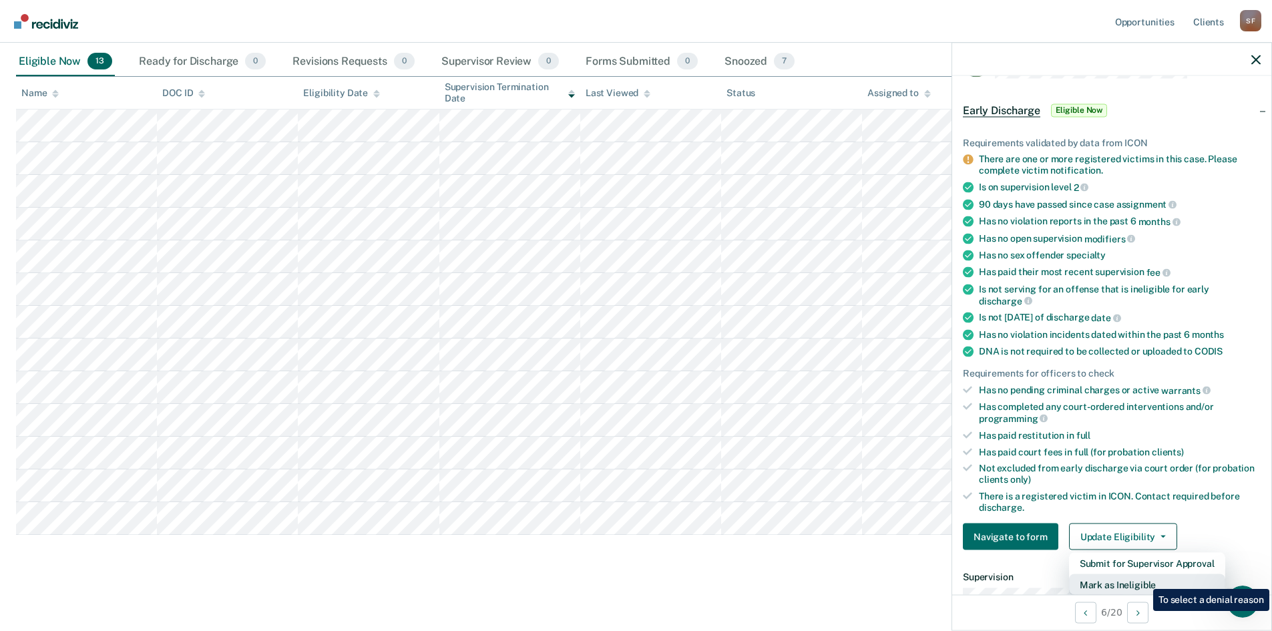
click at [1143, 579] on button "Mark as Ineligible" at bounding box center [1147, 584] width 156 height 21
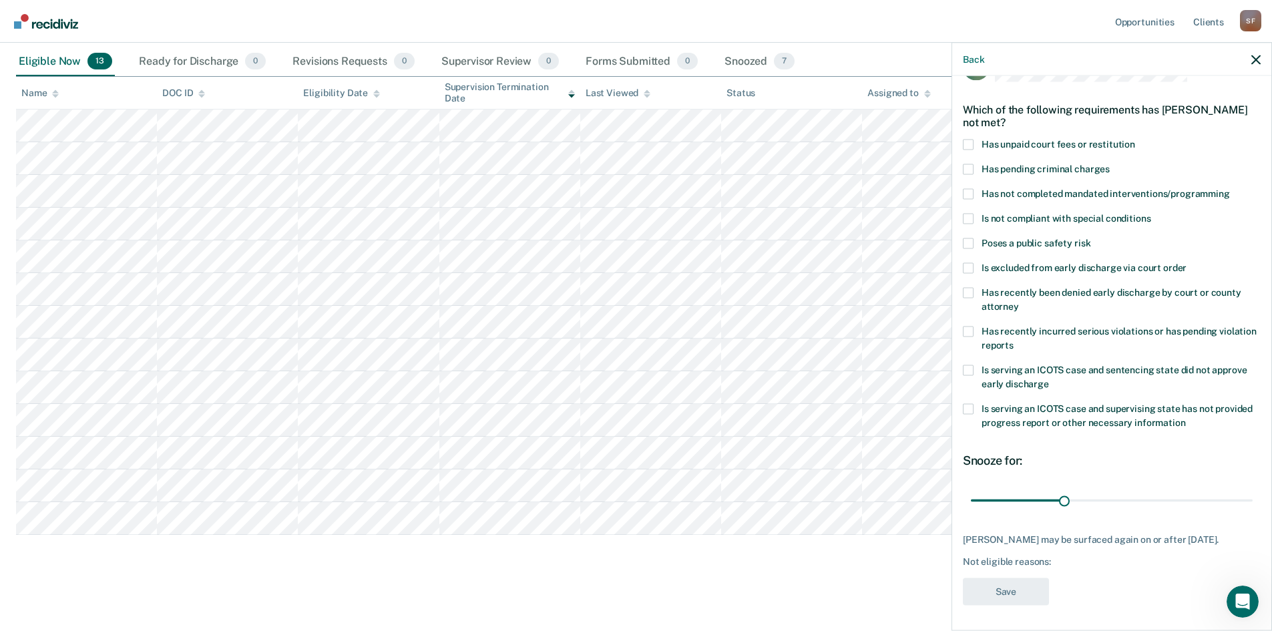
click at [967, 262] on span at bounding box center [968, 267] width 11 height 11
click at [1187, 262] on input "Is excluded from early discharge via court order" at bounding box center [1187, 262] width 0 height 0
click at [992, 585] on button "Save" at bounding box center [1006, 591] width 86 height 27
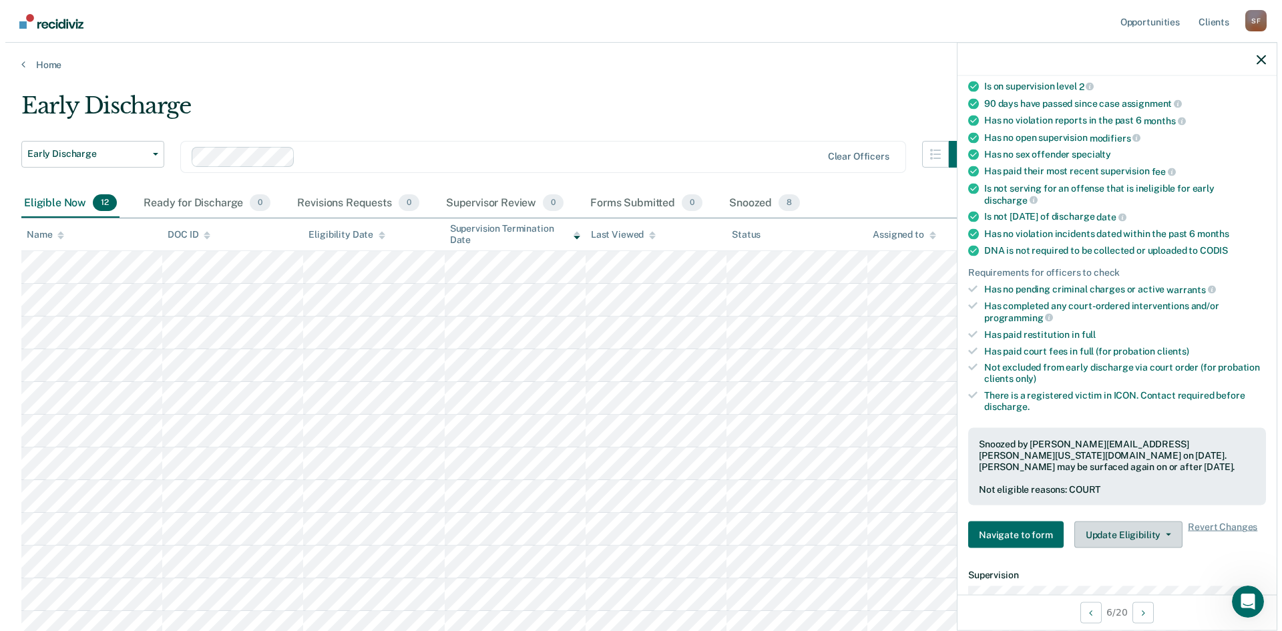
scroll to position [69, 0]
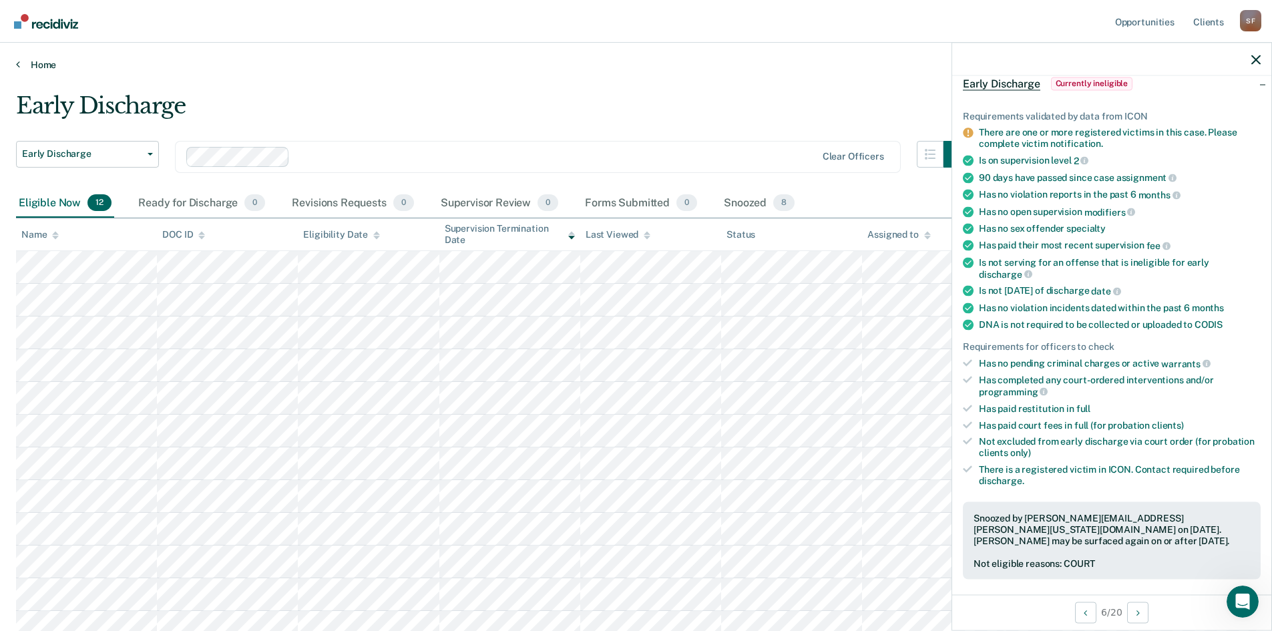
click at [367, 69] on link "Home" at bounding box center [636, 65] width 1240 height 12
